Goal: Navigation & Orientation: Find specific page/section

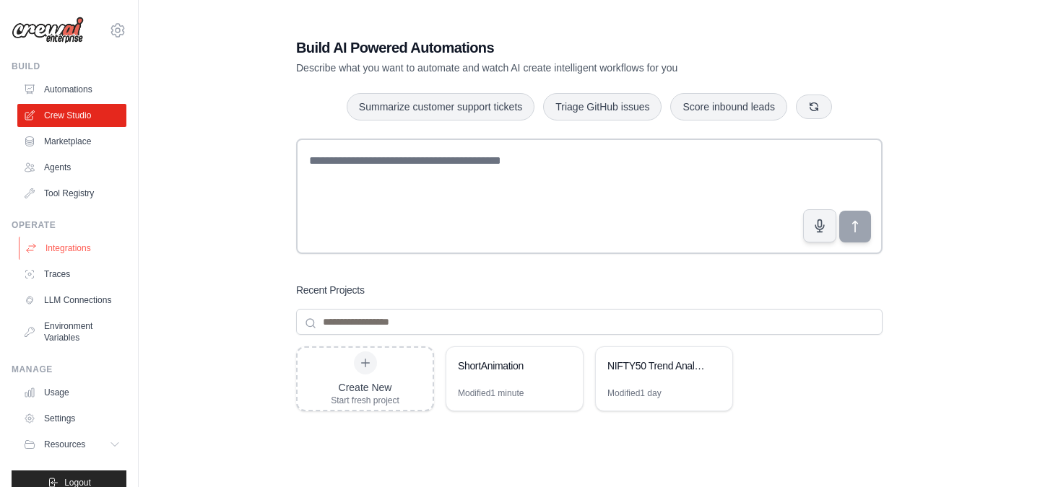
click at [81, 259] on link "Integrations" at bounding box center [73, 248] width 109 height 23
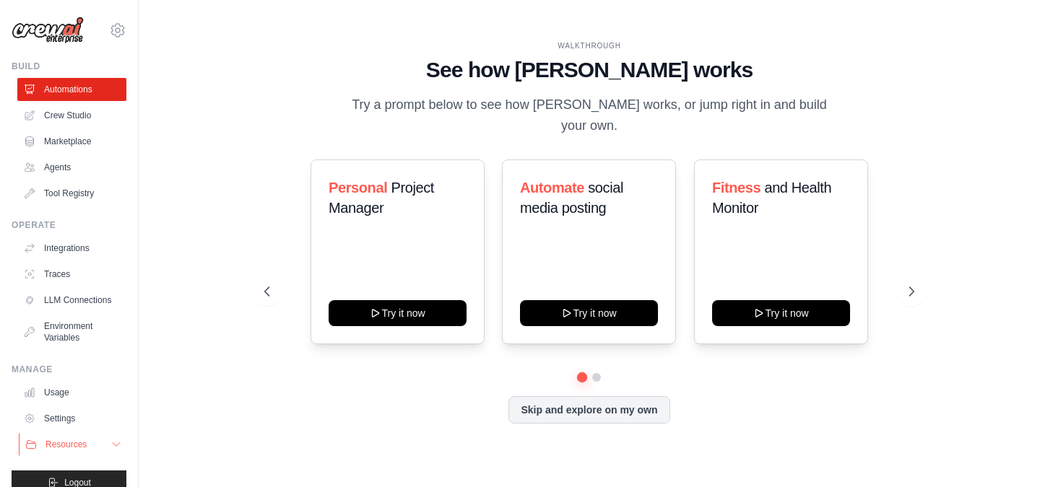
click at [110, 451] on button "Resources" at bounding box center [73, 444] width 109 height 23
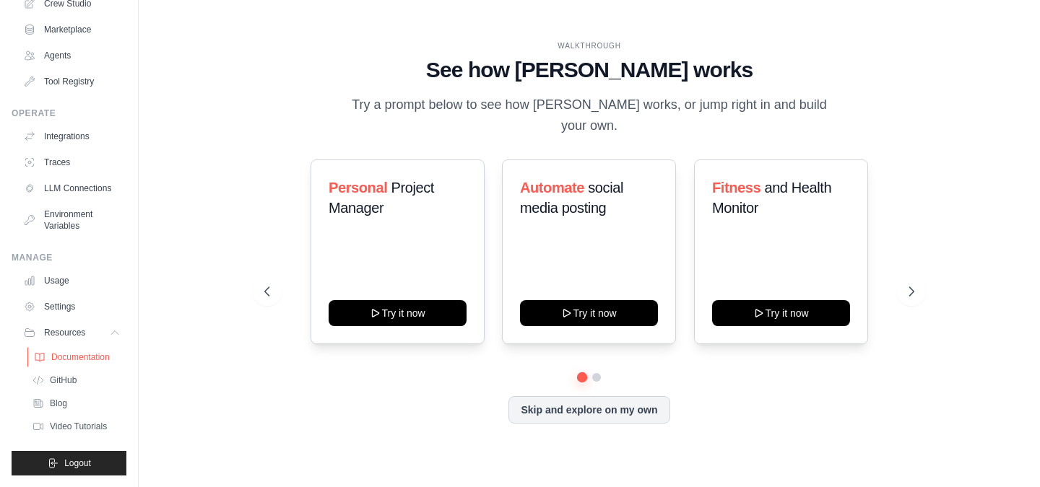
click at [91, 357] on span "Documentation" at bounding box center [80, 358] width 58 height 12
